Goal: Task Accomplishment & Management: Manage account settings

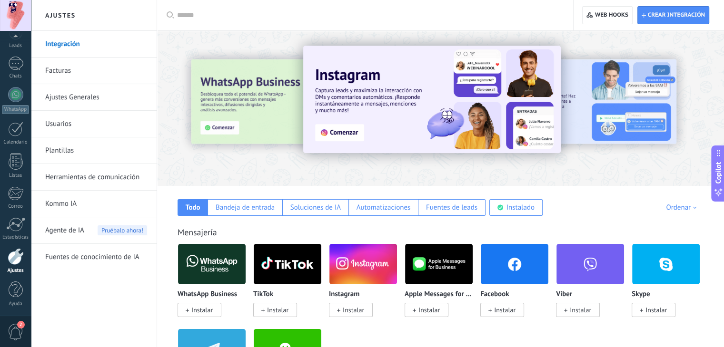
click at [191, 10] on input "text" at bounding box center [368, 15] width 382 height 10
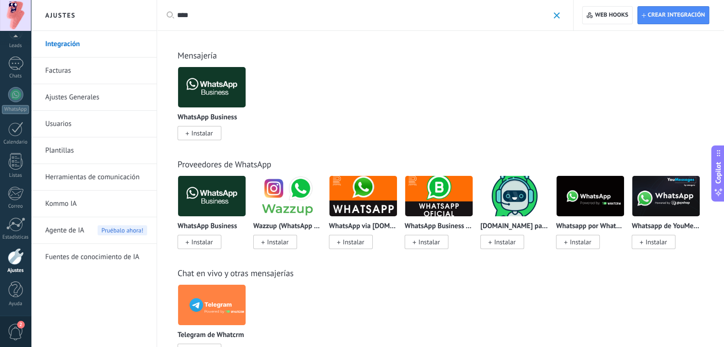
type input "****"
click at [203, 90] on img at bounding box center [212, 87] width 68 height 46
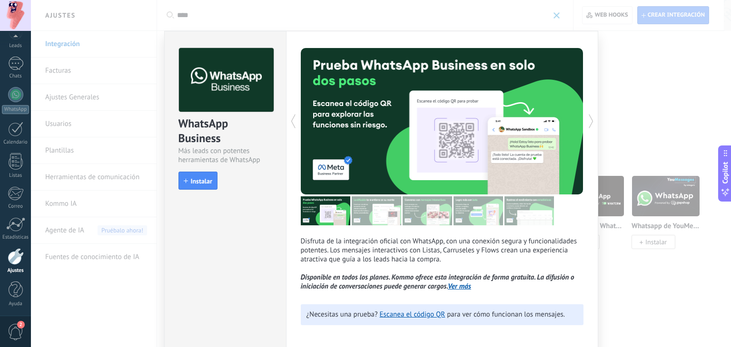
click at [464, 288] on link "Ver más" at bounding box center [459, 286] width 23 height 9
click at [412, 318] on link "Escanea el código QR" at bounding box center [413, 314] width 66 height 9
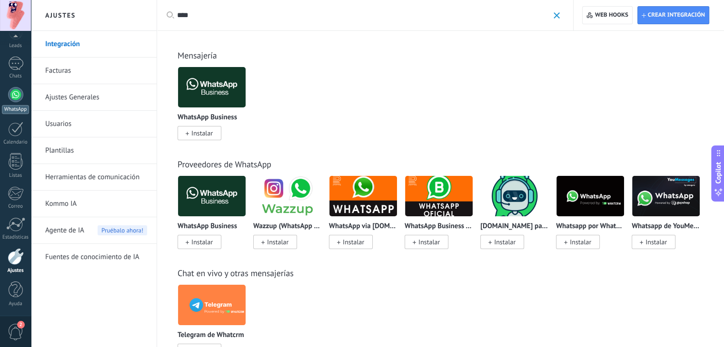
click at [13, 94] on div at bounding box center [15, 94] width 15 height 15
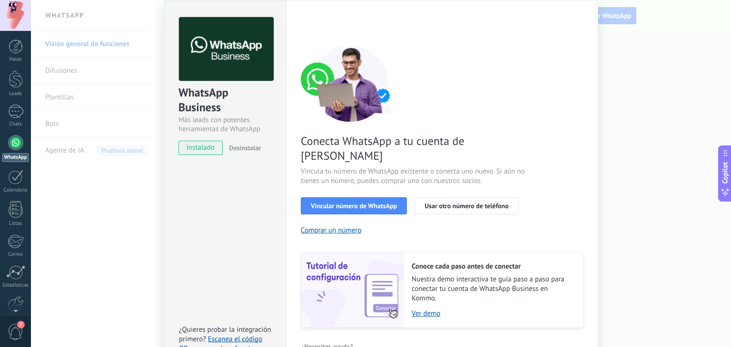
scroll to position [41, 0]
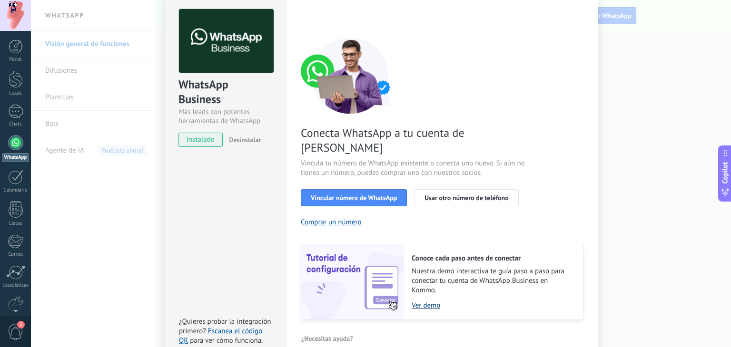
click at [425, 301] on link "Ver demo" at bounding box center [492, 305] width 162 height 9
click at [124, 226] on div "WhatsApp Business Más leads con potentes herramientas de WhatsApp instalado Des…" at bounding box center [381, 173] width 700 height 347
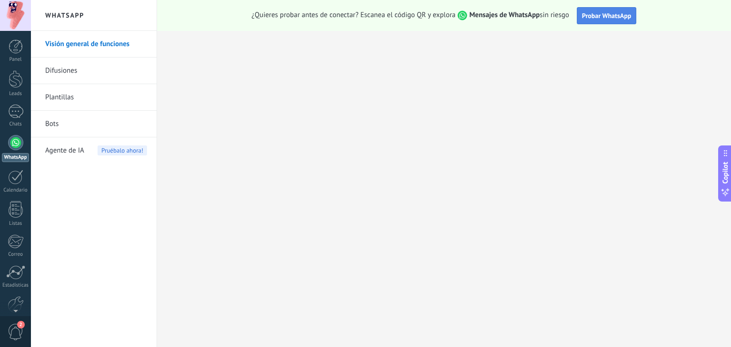
click at [600, 18] on span "Probar WhatsApp" at bounding box center [606, 15] width 49 height 9
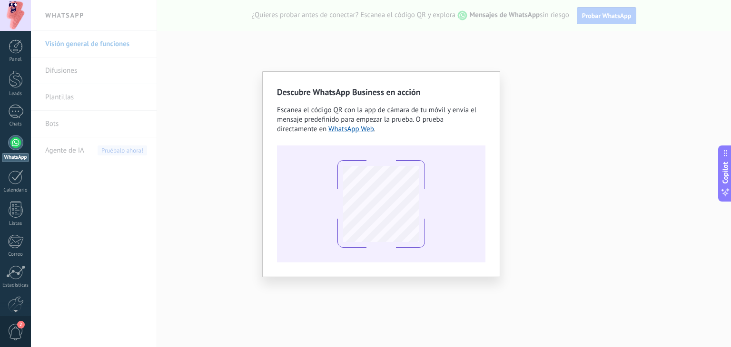
click at [577, 7] on button "Probar WhatsApp" at bounding box center [607, 15] width 60 height 17
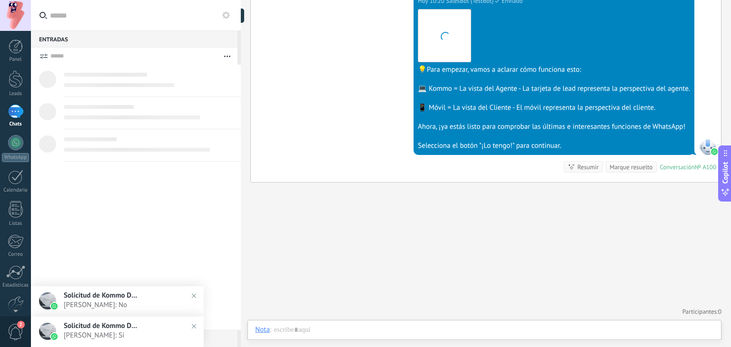
scroll to position [14, 0]
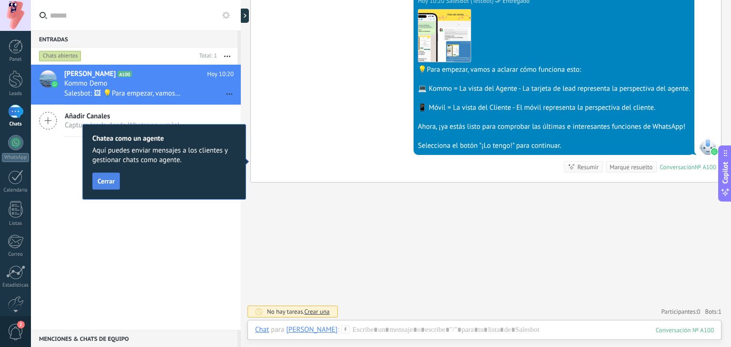
click at [114, 184] on span "Cerrar" at bounding box center [106, 181] width 17 height 7
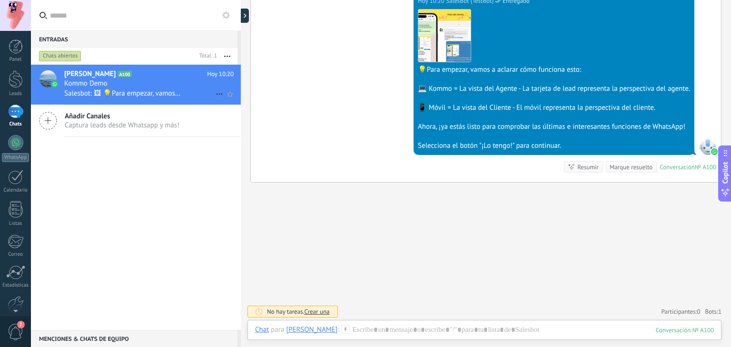
click at [85, 79] on span "Kommo Demo" at bounding box center [85, 84] width 43 height 10
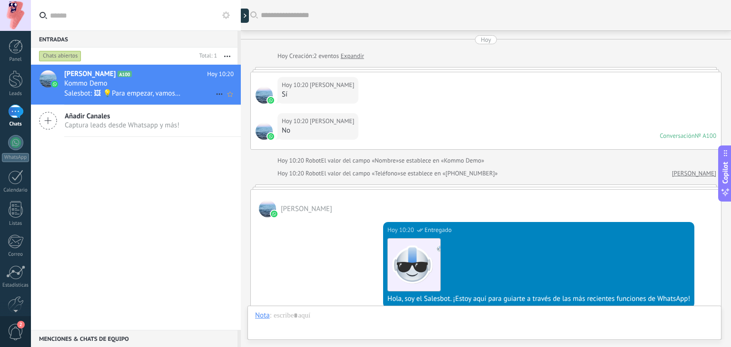
scroll to position [230, 0]
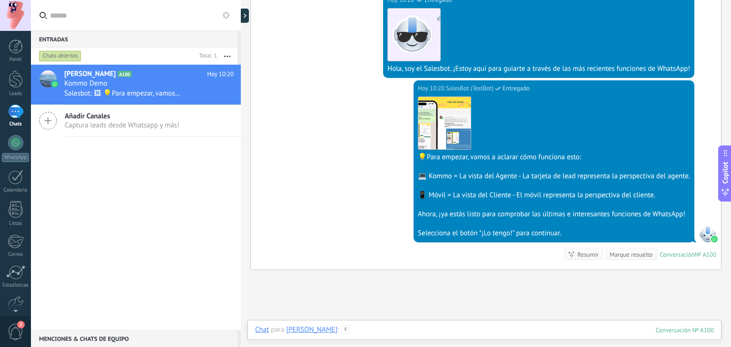
click at [407, 332] on div at bounding box center [484, 339] width 459 height 29
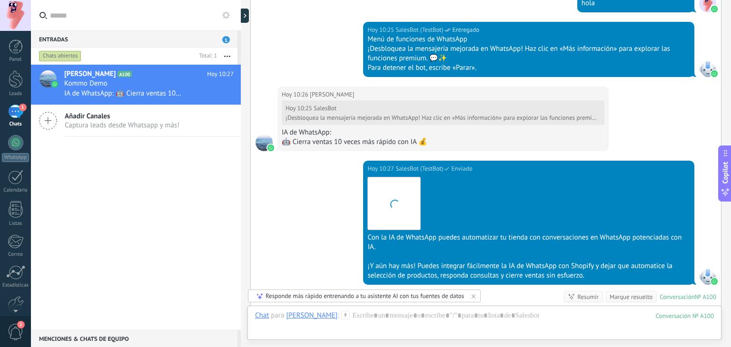
scroll to position [627, 0]
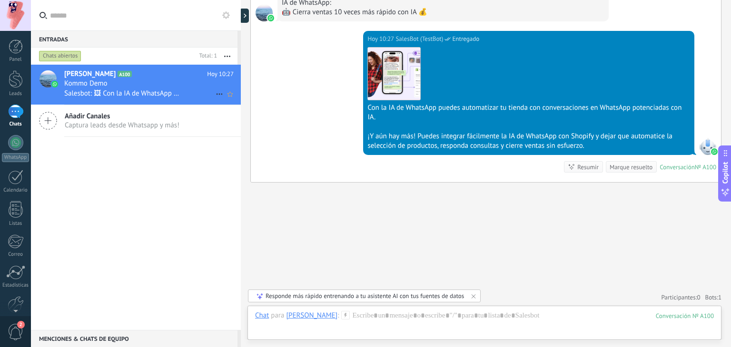
drag, startPoint x: 124, startPoint y: 77, endPoint x: 133, endPoint y: 77, distance: 9.0
click at [124, 77] on h2 "[PERSON_NAME] A100" at bounding box center [135, 74] width 143 height 10
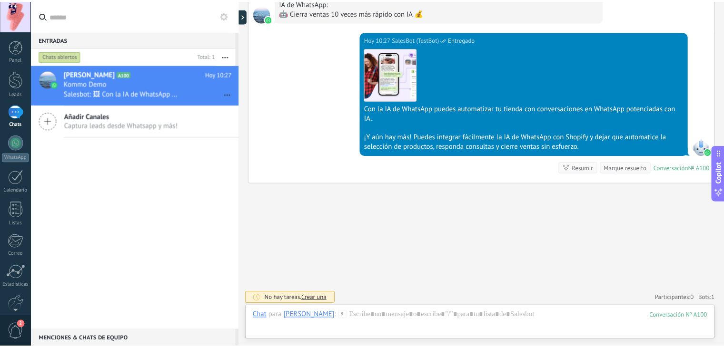
scroll to position [627, 0]
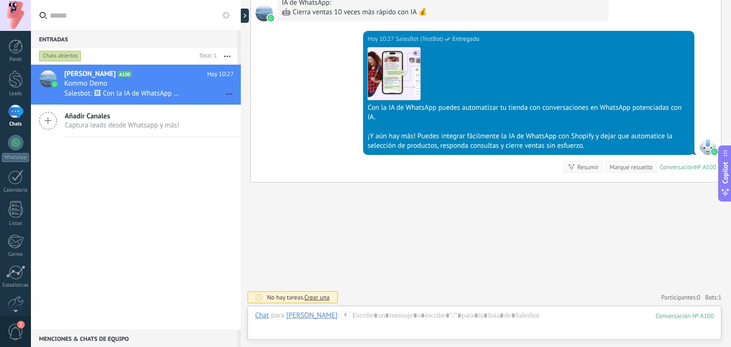
click at [321, 298] on span "Crear una" at bounding box center [316, 298] width 25 height 8
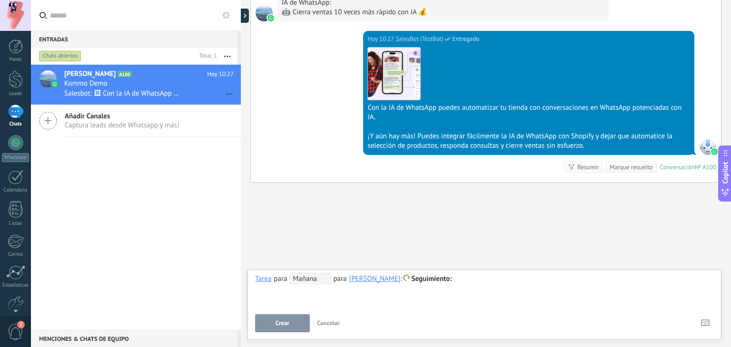
click at [328, 324] on span "Cancelar" at bounding box center [328, 323] width 23 height 8
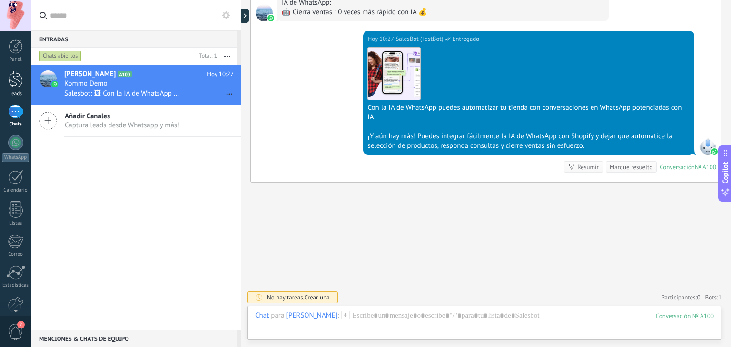
click at [18, 78] on div at bounding box center [16, 79] width 14 height 18
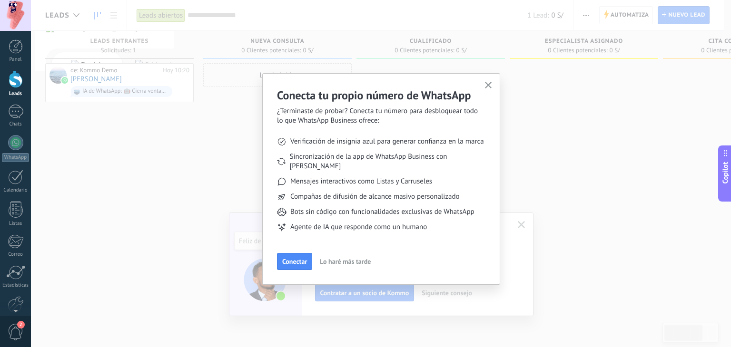
click at [333, 258] on span "Lo haré más tarde" at bounding box center [345, 261] width 51 height 7
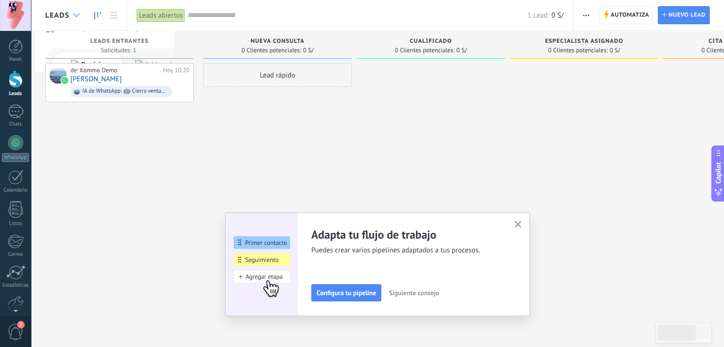
click at [71, 15] on div at bounding box center [77, 15] width 16 height 19
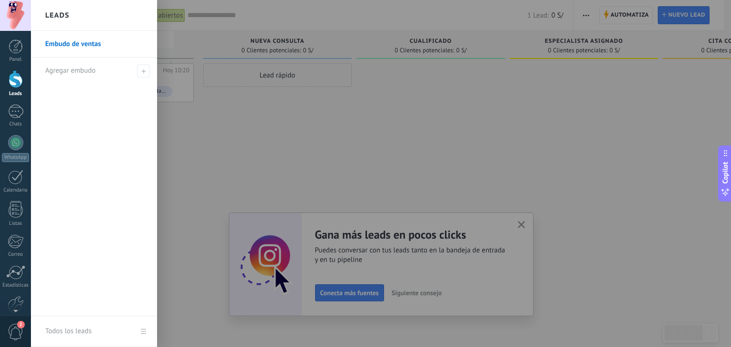
click at [289, 155] on div at bounding box center [396, 173] width 731 height 347
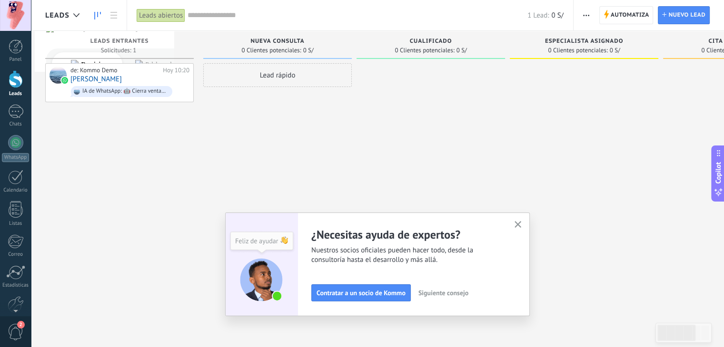
click at [520, 226] on icon "button" at bounding box center [517, 224] width 7 height 7
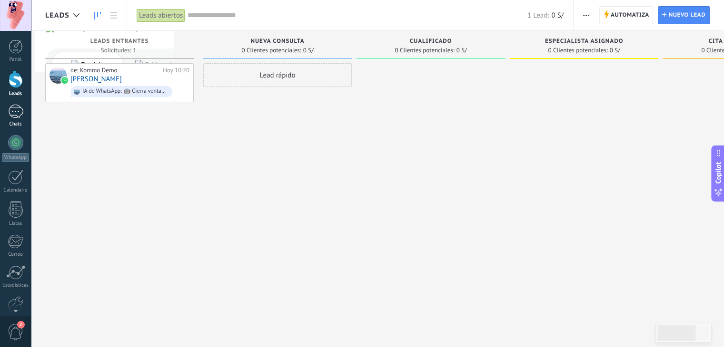
click at [15, 115] on div "1" at bounding box center [15, 112] width 15 height 14
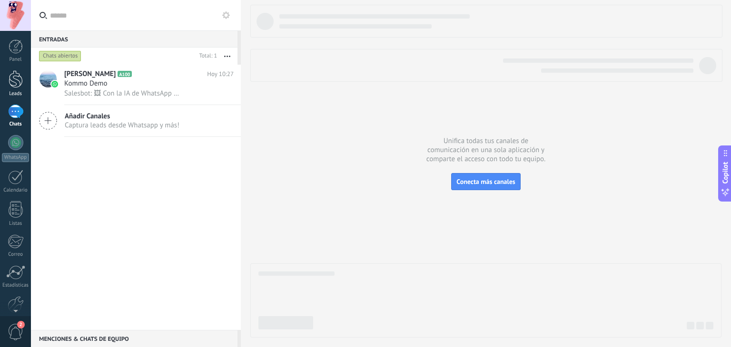
click at [19, 88] on div at bounding box center [16, 79] width 14 height 18
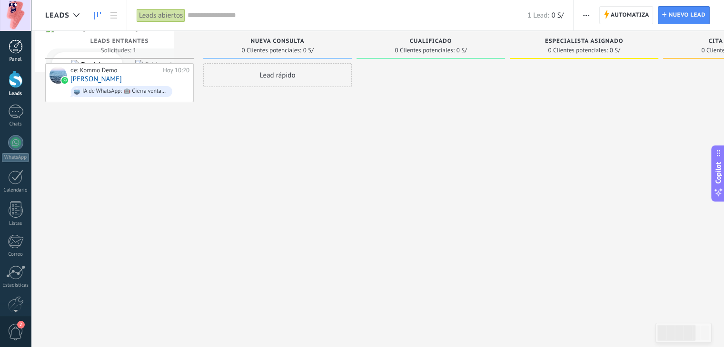
click at [14, 53] on div at bounding box center [16, 46] width 14 height 14
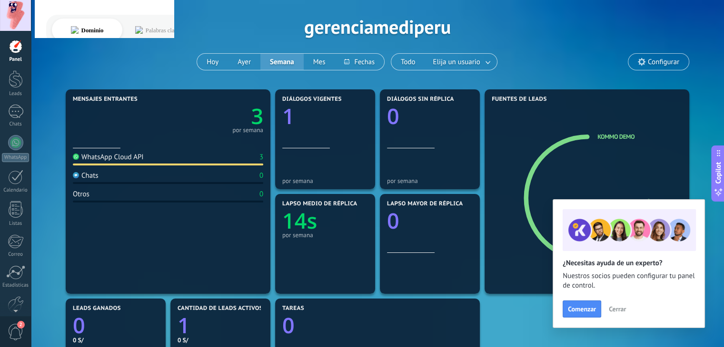
scroll to position [31, 0]
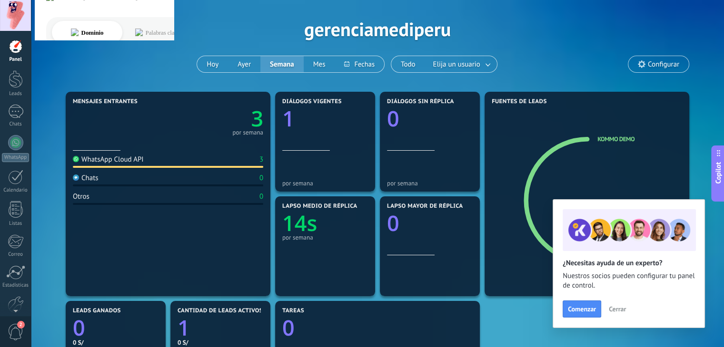
click at [620, 308] on span "Cerrar" at bounding box center [616, 309] width 17 height 7
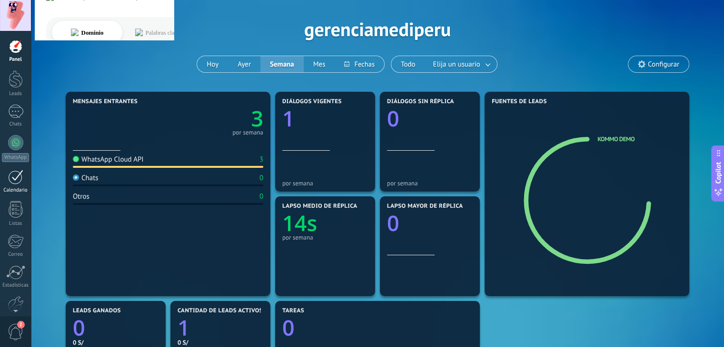
click at [10, 177] on div at bounding box center [15, 177] width 15 height 15
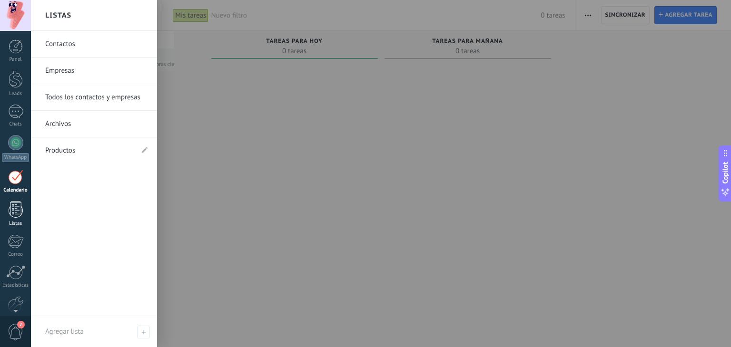
click at [12, 212] on div at bounding box center [16, 209] width 14 height 17
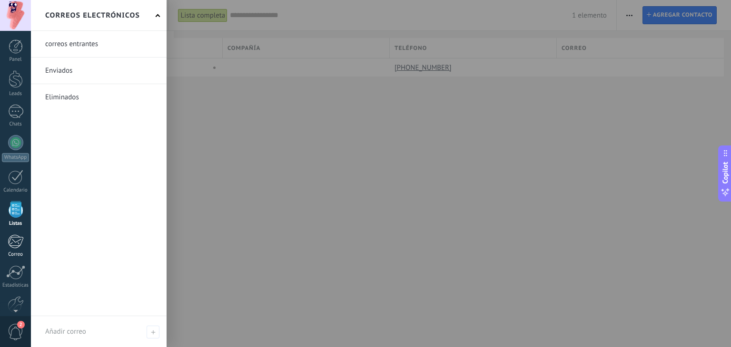
click at [15, 242] on div at bounding box center [16, 242] width 16 height 14
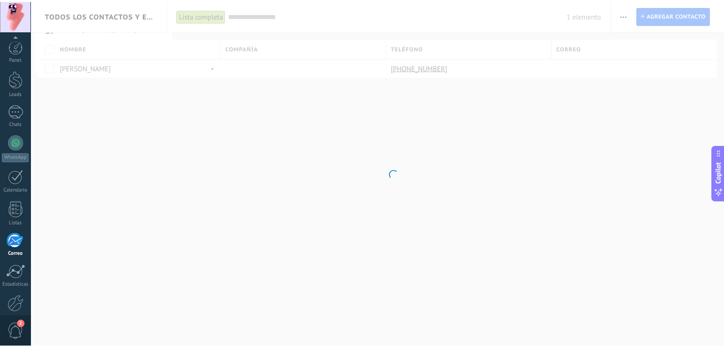
scroll to position [48, 0]
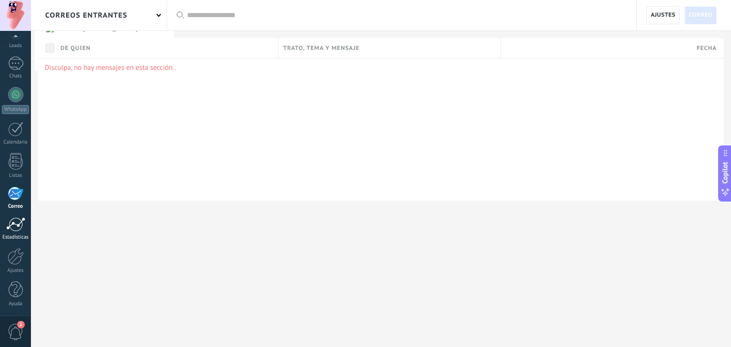
click at [15, 230] on div at bounding box center [15, 224] width 19 height 14
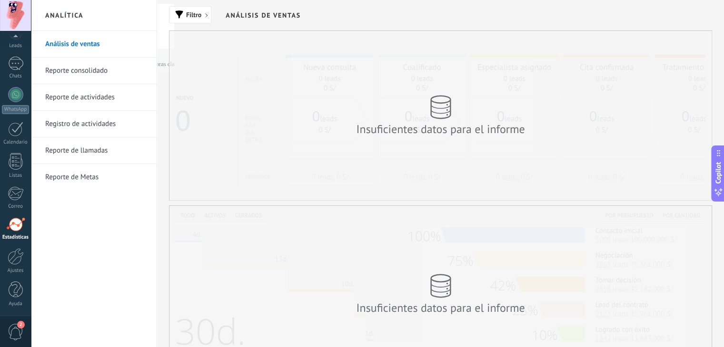
click at [93, 72] on link "Reporte consolidado" at bounding box center [96, 71] width 102 height 27
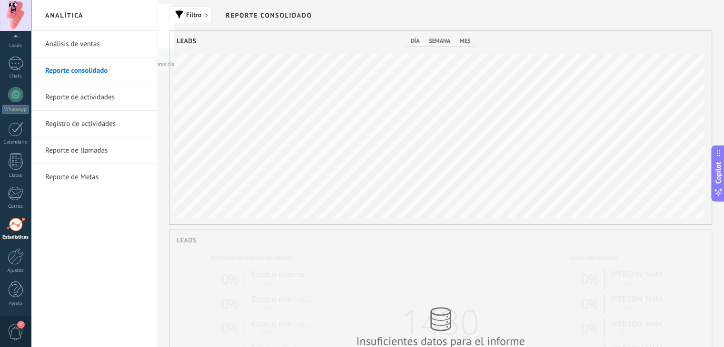
scroll to position [194, 542]
click at [13, 255] on div at bounding box center [16, 256] width 16 height 17
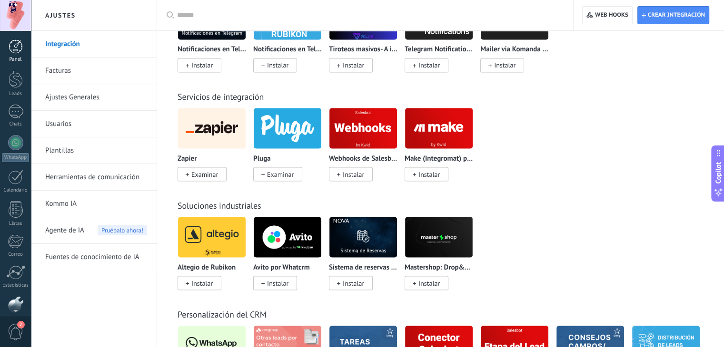
click at [14, 52] on div at bounding box center [16, 46] width 14 height 14
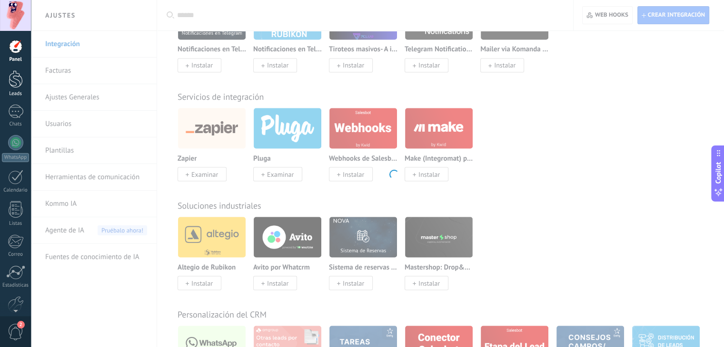
click at [19, 82] on div at bounding box center [16, 79] width 14 height 18
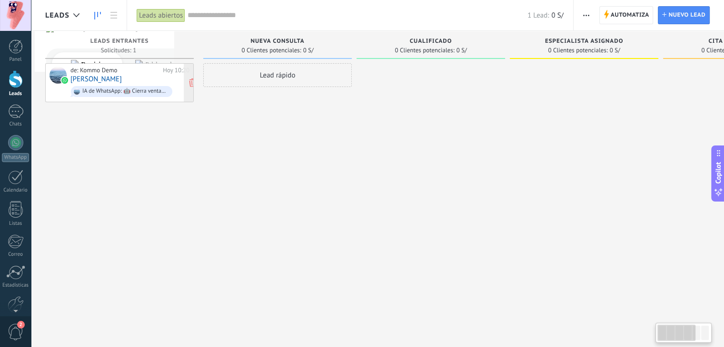
click at [118, 76] on div "de: Kommo Demo [DATE] 10:20 [PERSON_NAME] IA de WhatsApp: 🤖 Cierra ventas 10 ve…" at bounding box center [129, 83] width 119 height 32
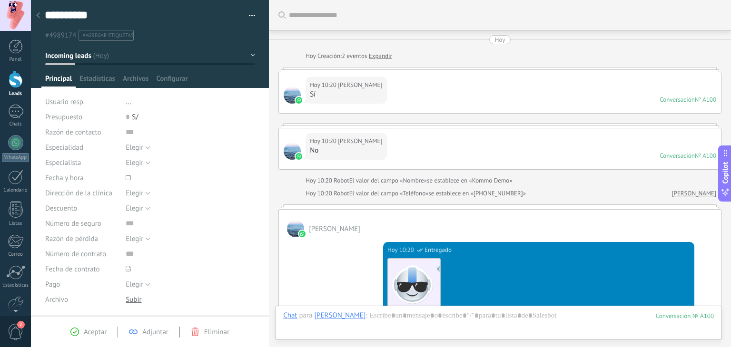
scroll to position [656, 0]
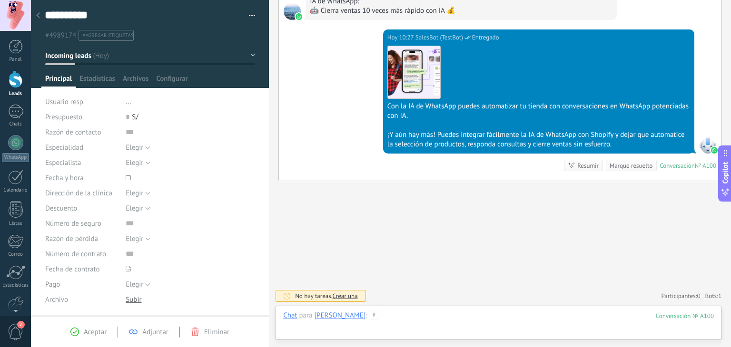
click at [419, 318] on div at bounding box center [498, 325] width 431 height 29
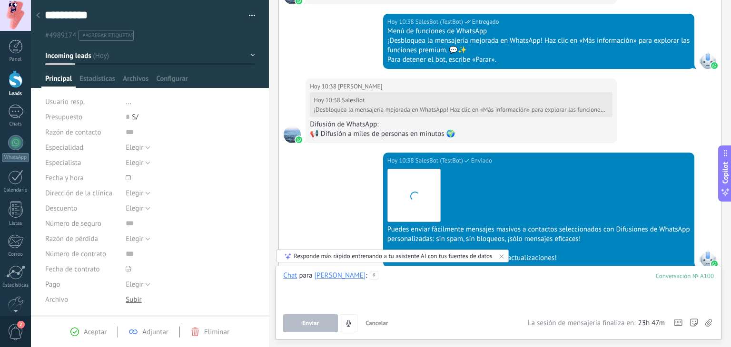
scroll to position [2034, 0]
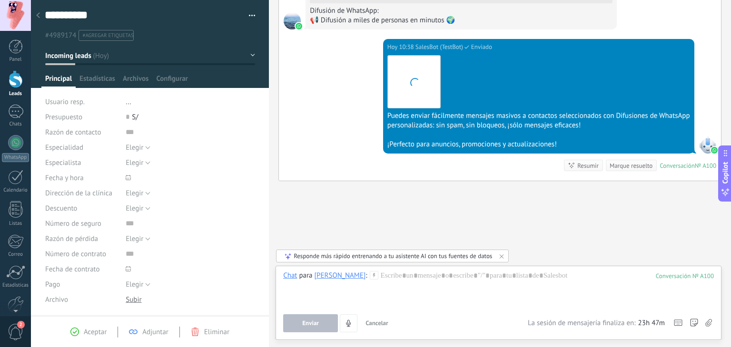
click at [99, 78] on span "Estadísticas" at bounding box center [97, 81] width 36 height 14
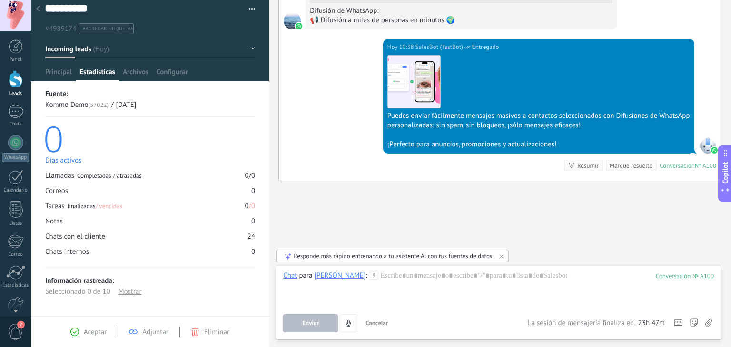
scroll to position [9, 0]
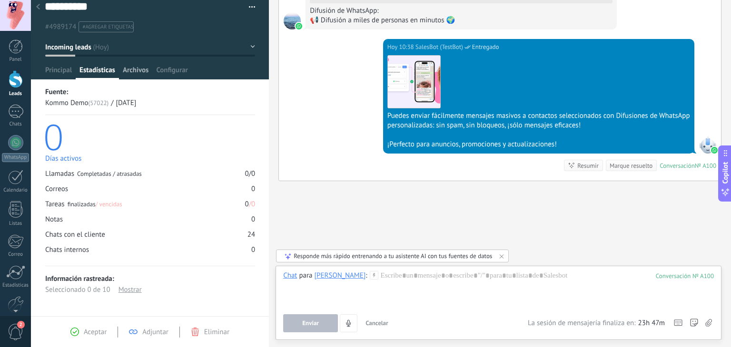
click at [130, 70] on span "Archivos" at bounding box center [136, 73] width 26 height 14
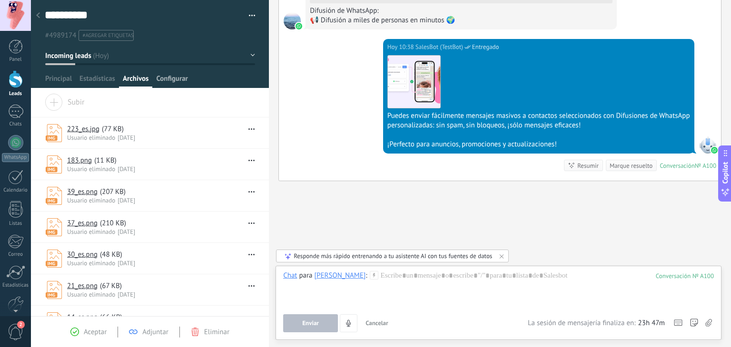
click at [174, 77] on span "Configurar" at bounding box center [171, 81] width 31 height 14
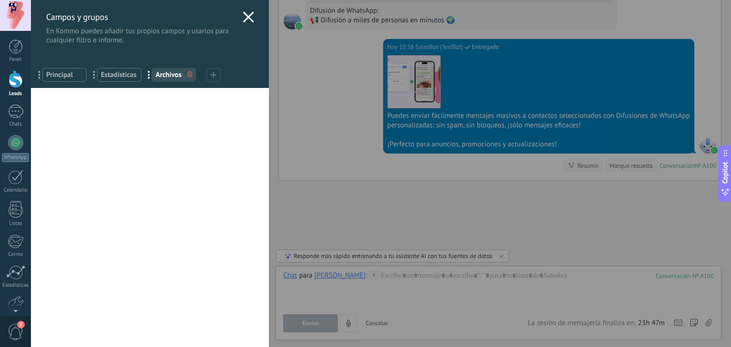
click at [245, 18] on use at bounding box center [248, 16] width 11 height 11
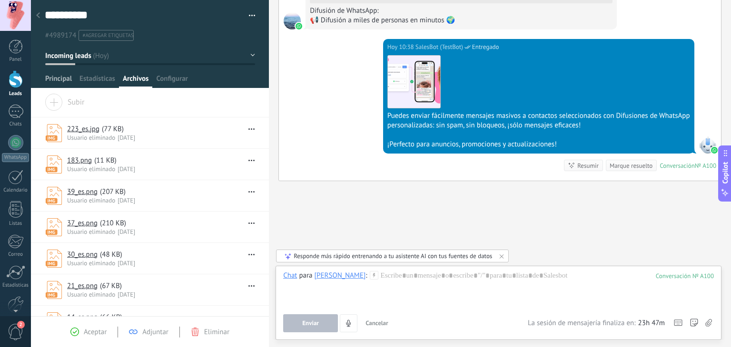
click at [57, 78] on span "Principal" at bounding box center [58, 81] width 27 height 14
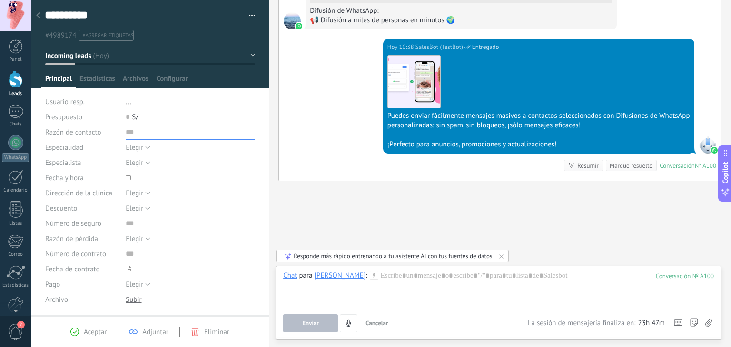
click at [129, 136] on input "text" at bounding box center [190, 132] width 129 height 15
click at [143, 147] on button "Elegir" at bounding box center [138, 147] width 25 height 15
click at [242, 83] on div "Principal Estadísticas Archivos Configurar" at bounding box center [149, 81] width 217 height 14
click at [143, 166] on button "Elegir" at bounding box center [138, 162] width 25 height 15
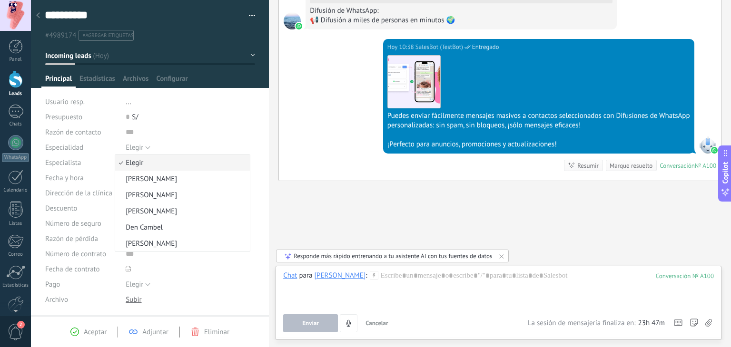
click at [249, 82] on div "Principal Estadísticas Archivos Configurar" at bounding box center [149, 81] width 217 height 14
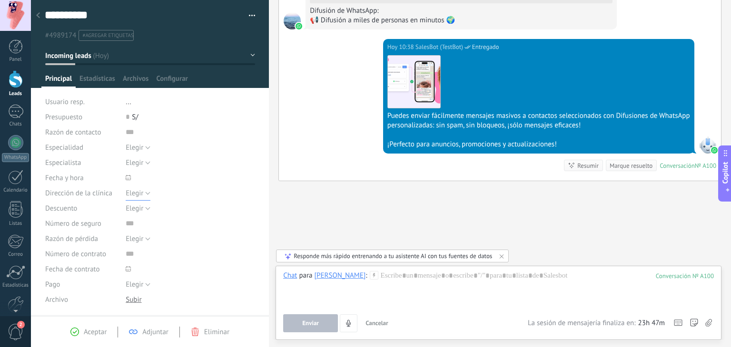
click at [145, 191] on button "Elegir" at bounding box center [138, 193] width 25 height 15
click at [240, 77] on div "Principal Estadísticas Archivos Configurar" at bounding box center [149, 81] width 217 height 14
click at [145, 208] on button "Elegir" at bounding box center [138, 208] width 25 height 15
click at [252, 80] on div "Principal Estadísticas Archivos Configurar" at bounding box center [149, 81] width 217 height 14
click at [145, 239] on button "Elegir" at bounding box center [138, 238] width 25 height 15
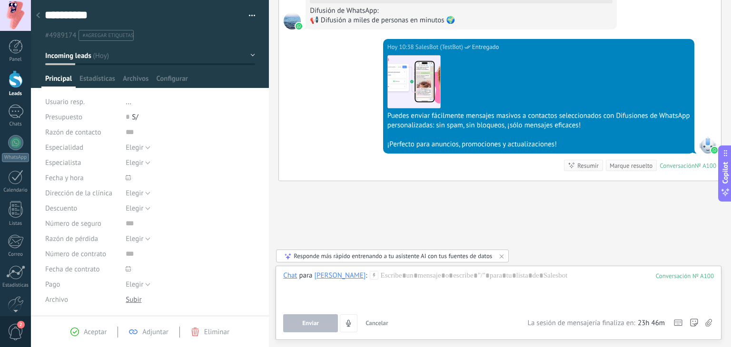
click at [253, 77] on div "Principal Estadísticas Archivos Configurar" at bounding box center [149, 81] width 217 height 14
click at [140, 284] on span "Elegir" at bounding box center [135, 284] width 18 height 9
click at [245, 77] on div "Principal Estadísticas Archivos Configurar" at bounding box center [149, 81] width 217 height 14
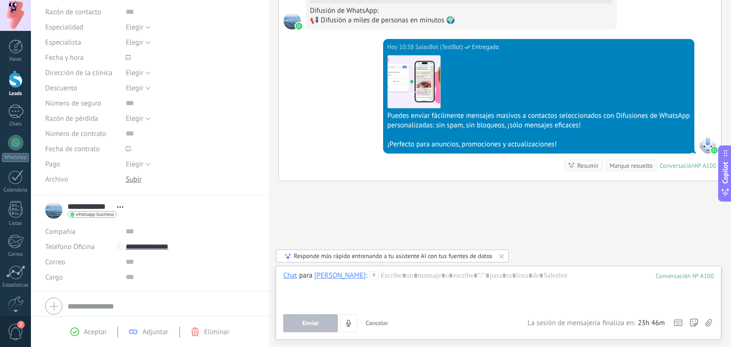
scroll to position [155, 0]
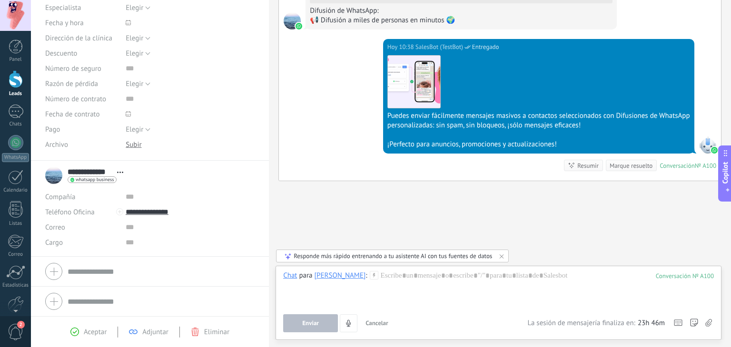
click at [122, 172] on use at bounding box center [120, 172] width 6 height 1
click at [230, 193] on input "text" at bounding box center [190, 196] width 129 height 15
click at [261, 140] on div "**********" at bounding box center [150, 3] width 238 height 316
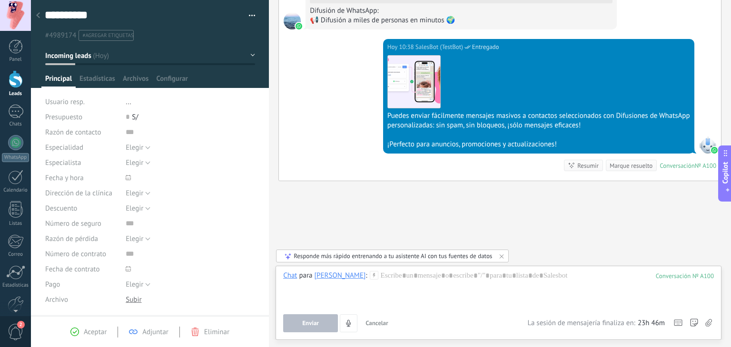
click at [87, 326] on div "Aceptar Adjuntar Eliminar" at bounding box center [150, 331] width 238 height 31
click at [88, 335] on span "Aceptar" at bounding box center [95, 332] width 23 height 9
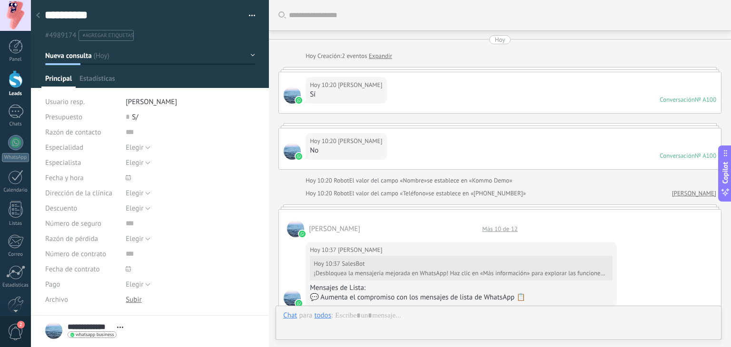
scroll to position [1018, 0]
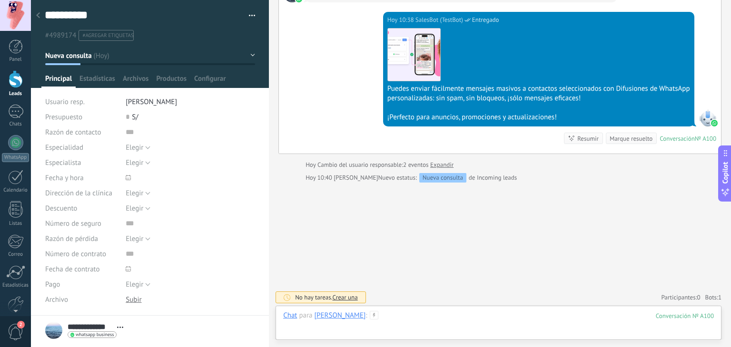
click at [396, 318] on div at bounding box center [498, 325] width 431 height 29
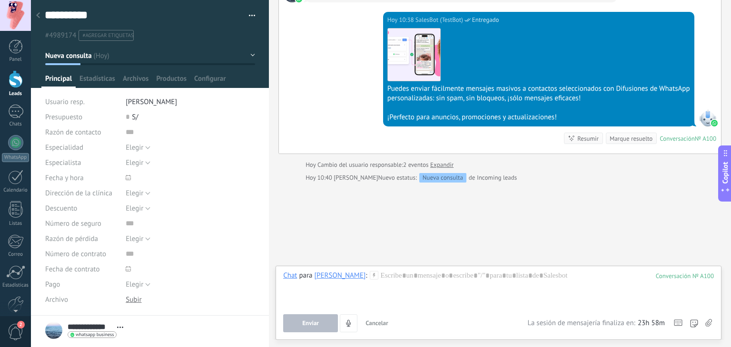
click at [709, 323] on icon at bounding box center [708, 323] width 7 height 8
click at [0, 0] on input "file" at bounding box center [0, 0] width 0 height 0
click at [289, 262] on div "Tarea" at bounding box center [293, 259] width 34 height 16
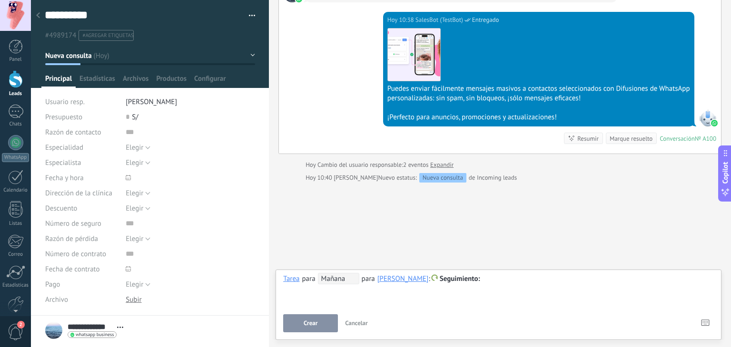
click at [488, 278] on div at bounding box center [498, 279] width 431 height 11
click at [290, 281] on div "Tarea" at bounding box center [291, 278] width 16 height 9
click at [294, 229] on div "Chat" at bounding box center [293, 231] width 34 height 16
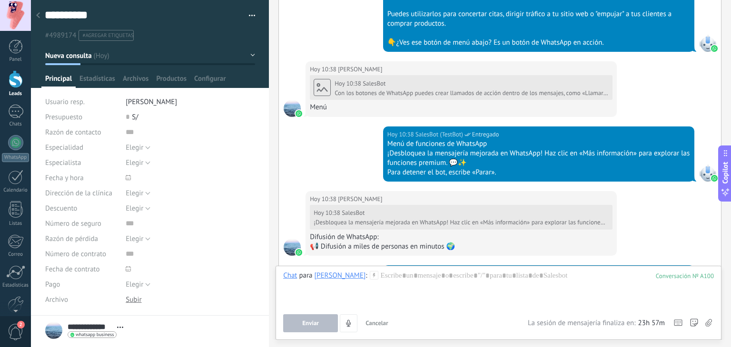
scroll to position [764, 0]
click at [15, 82] on div at bounding box center [16, 79] width 14 height 18
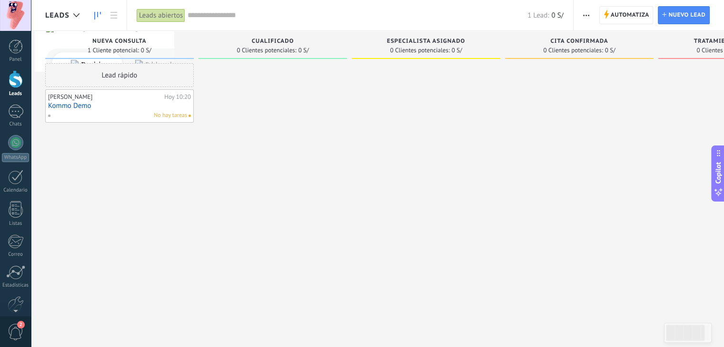
click at [176, 116] on span "No hay tareas" at bounding box center [170, 115] width 33 height 9
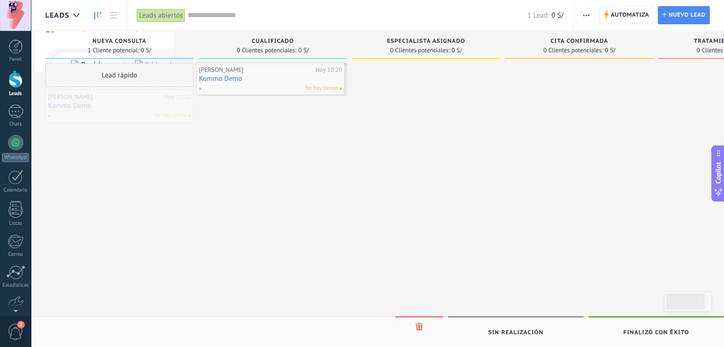
drag, startPoint x: 115, startPoint y: 112, endPoint x: 265, endPoint y: 85, distance: 153.2
drag, startPoint x: 266, startPoint y: 80, endPoint x: 158, endPoint y: 105, distance: 110.7
drag, startPoint x: 130, startPoint y: 104, endPoint x: 284, endPoint y: 69, distance: 158.0
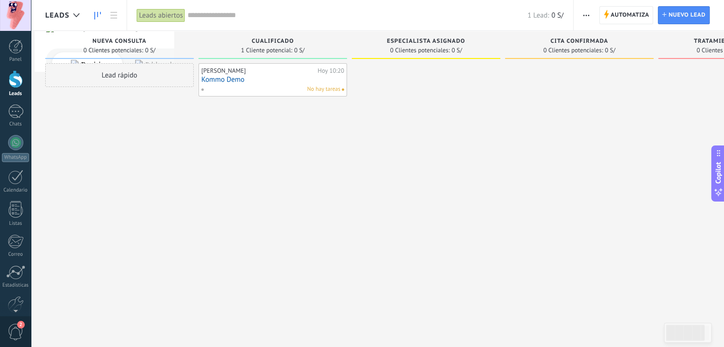
click at [249, 78] on link "Kommo Demo" at bounding box center [272, 80] width 143 height 8
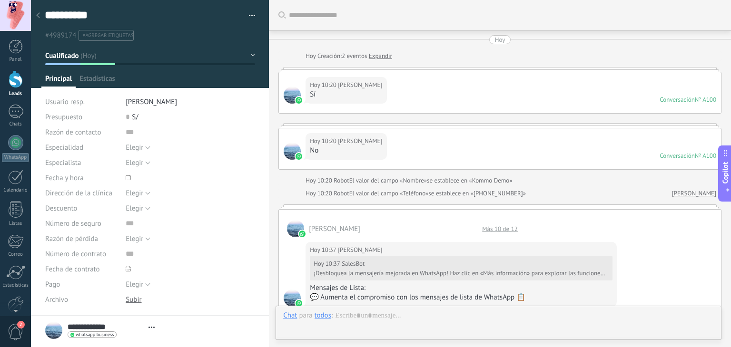
type textarea "**********"
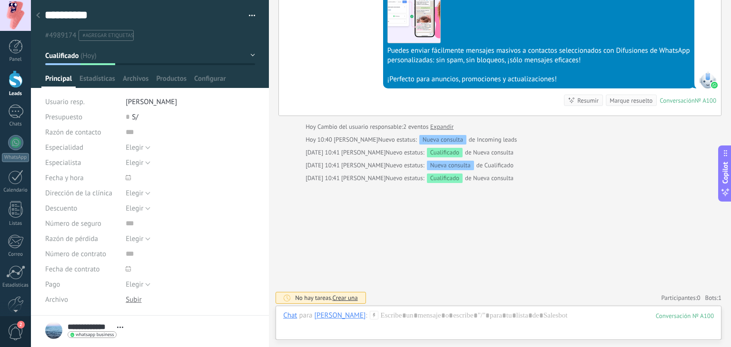
click at [104, 36] on span "#agregar etiquetas" at bounding box center [107, 35] width 51 height 7
click at [86, 35] on input "text" at bounding box center [166, 35] width 170 height 10
type input "*"
click at [36, 48] on div at bounding box center [150, 44] width 238 height 88
click at [248, 54] on button "Cualificado" at bounding box center [150, 55] width 210 height 17
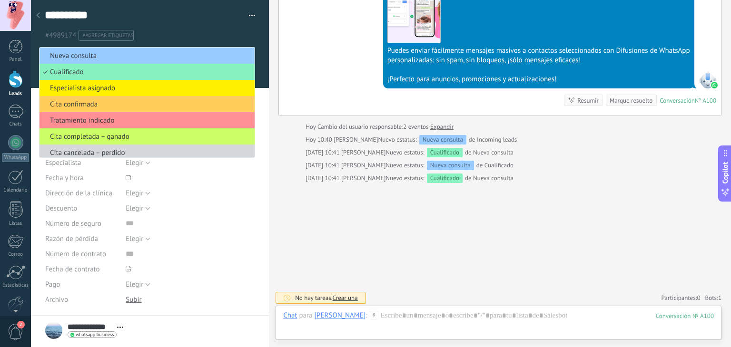
click at [261, 45] on div at bounding box center [150, 44] width 238 height 88
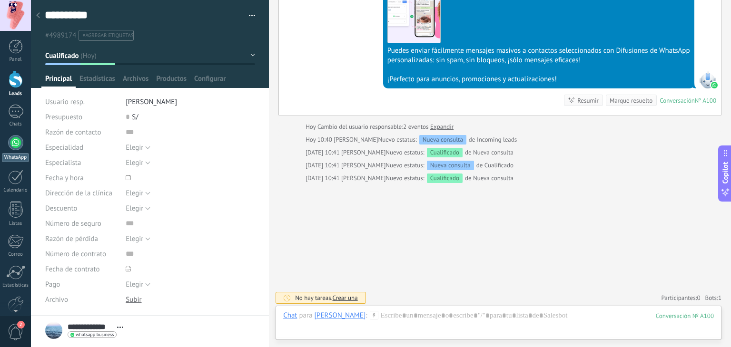
click at [15, 145] on div at bounding box center [15, 142] width 15 height 15
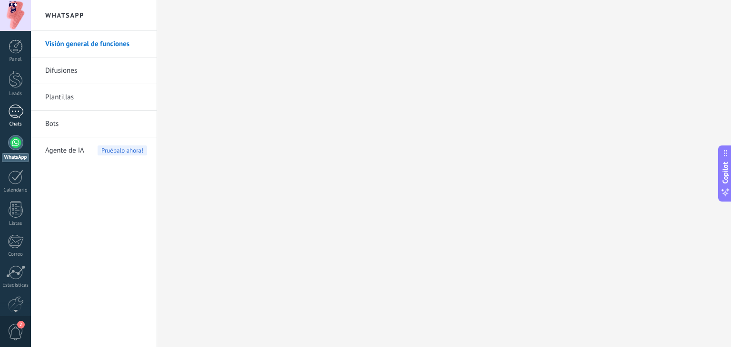
click at [15, 118] on div at bounding box center [15, 112] width 15 height 14
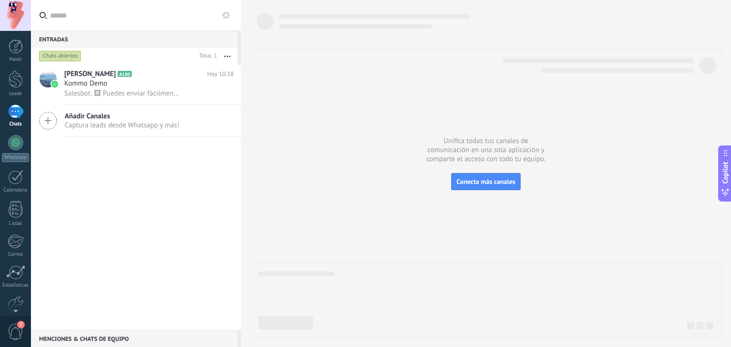
click at [229, 57] on button "button" at bounding box center [227, 56] width 20 height 17
click at [228, 57] on icon "button" at bounding box center [227, 56] width 6 height 1
